Goal: Task Accomplishment & Management: Manage account settings

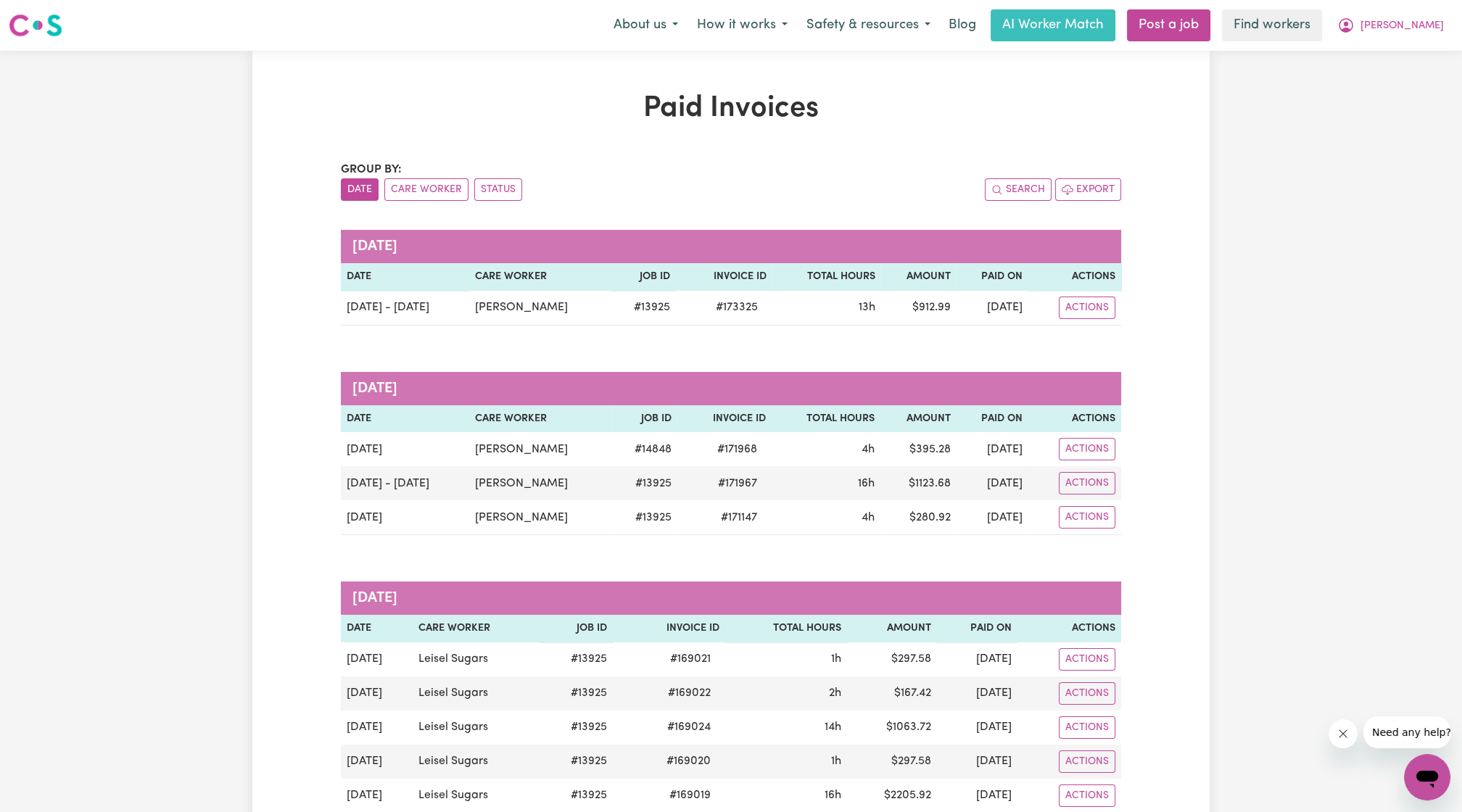
click at [1418, 9] on div "Menu About us How it works Safety & resources Blog AI Worker Match Post a job F…" at bounding box center [731, 26] width 1462 height 33
click at [1409, 22] on span "[PERSON_NAME]" at bounding box center [1402, 26] width 83 height 16
click at [1376, 85] on link "Logout" at bounding box center [1395, 83] width 114 height 28
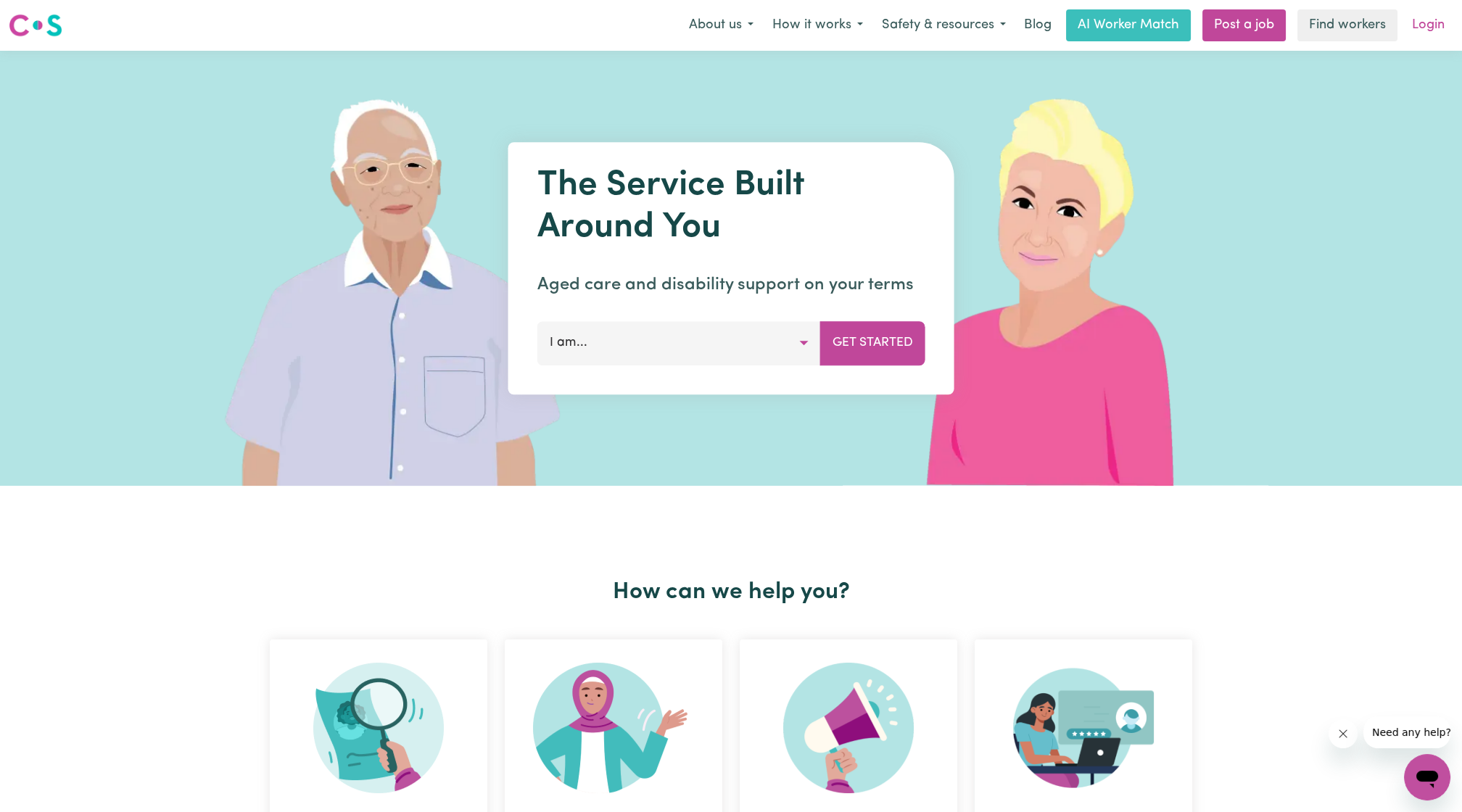
click at [1415, 37] on link "Login" at bounding box center [1428, 26] width 50 height 32
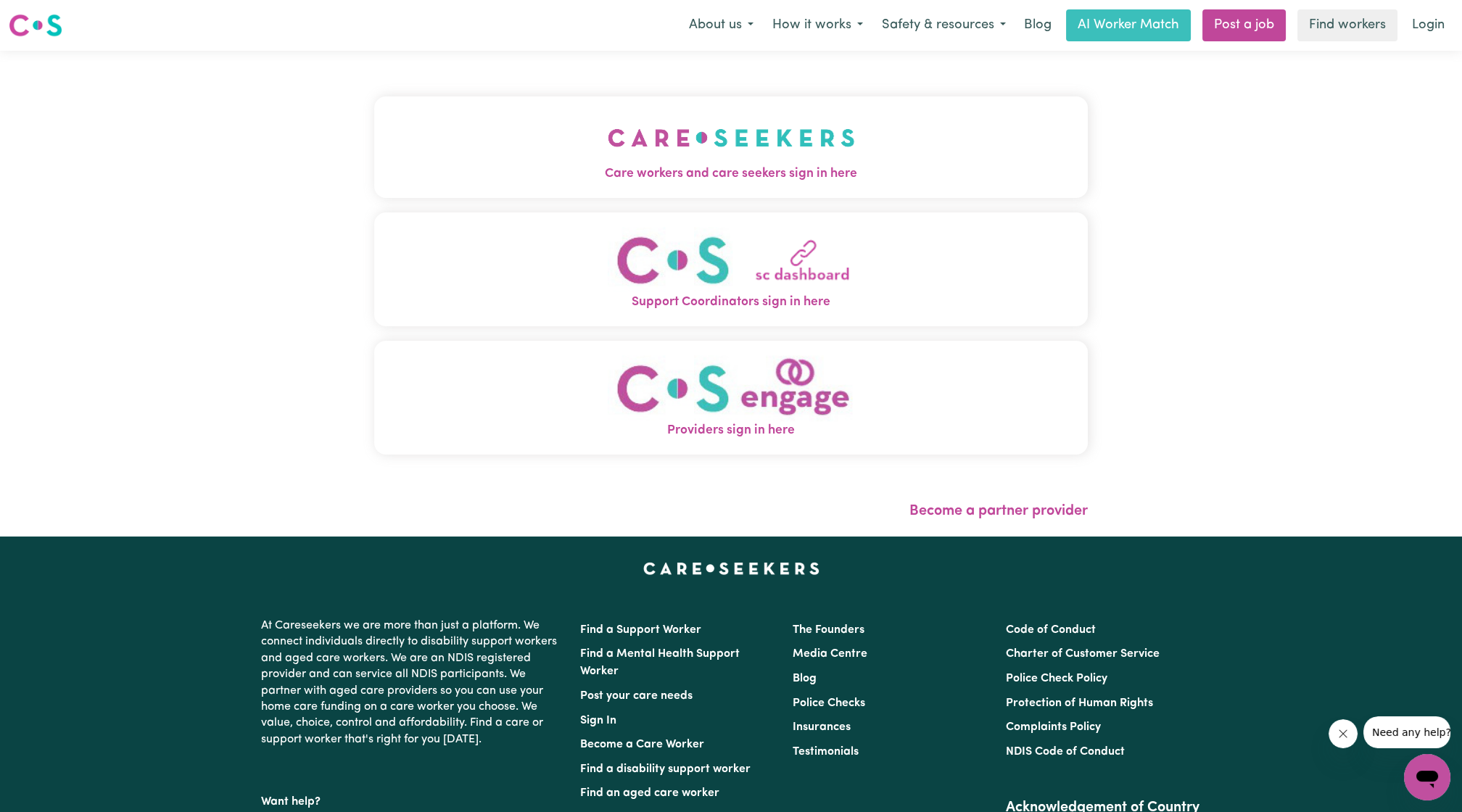
click at [755, 180] on span "Care workers and care seekers sign in here" at bounding box center [731, 174] width 714 height 19
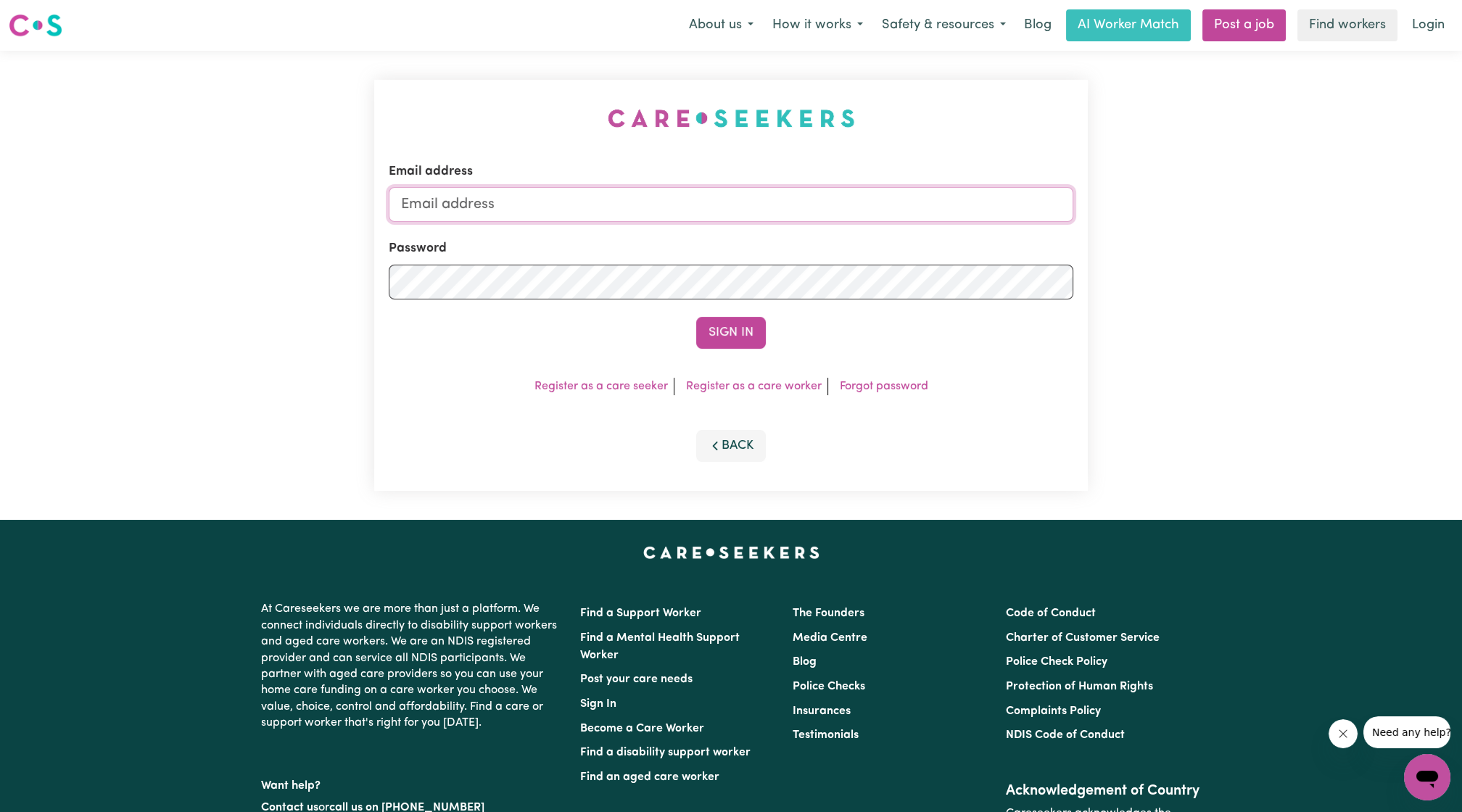
click at [726, 214] on input "Email address" at bounding box center [731, 205] width 684 height 35
click at [470, 202] on input "[EMAIL_ADDRESS][PERSON_NAME][DOMAIN_NAME]" at bounding box center [731, 205] width 684 height 35
drag, startPoint x: 477, startPoint y: 204, endPoint x: 876, endPoint y: 224, distance: 399.5
click at [876, 224] on form "Email address [EMAIL_ADDRESS][PERSON_NAME][DOMAIN_NAME] Password Sign In" at bounding box center [731, 256] width 684 height 186
click at [744, 317] on button "Sign In" at bounding box center [731, 332] width 70 height 32
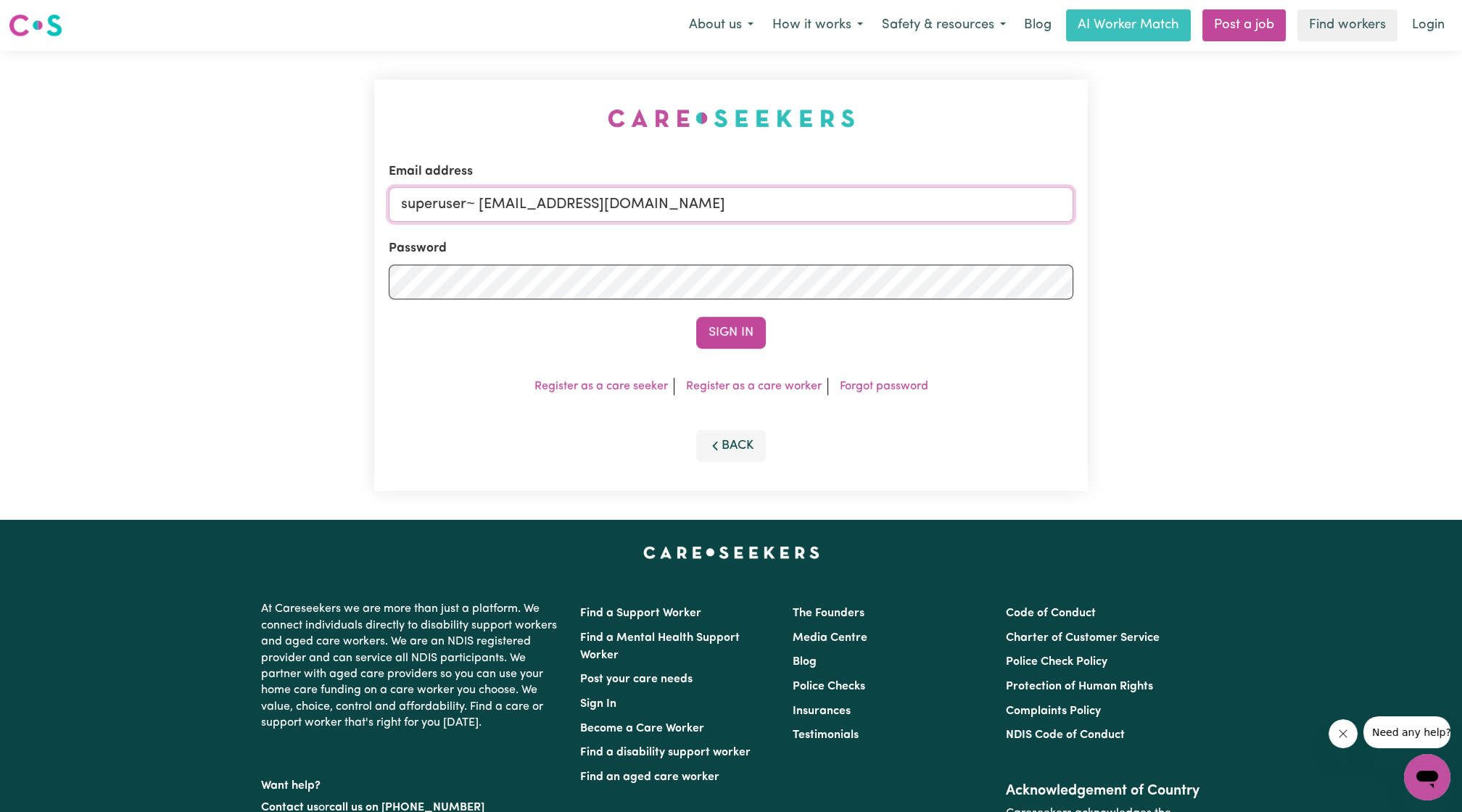
click at [483, 204] on input "superuser~ [EMAIL_ADDRESS][DOMAIN_NAME]" at bounding box center [731, 205] width 684 height 35
type input "[EMAIL_ADDRESS][DOMAIN_NAME]"
click at [696, 317] on button "Sign In" at bounding box center [731, 332] width 70 height 32
